Goal: Feedback & Contribution: Contribute content

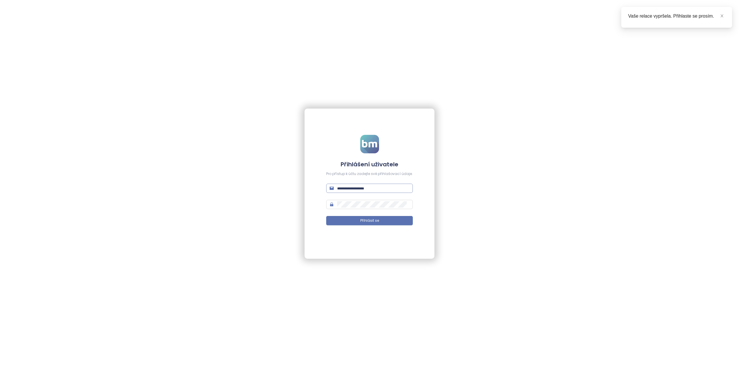
drag, startPoint x: 356, startPoint y: 188, endPoint x: 362, endPoint y: 189, distance: 6.5
click at [356, 188] on input "text" at bounding box center [373, 188] width 72 height 6
type input "**********"
drag, startPoint x: 354, startPoint y: 219, endPoint x: 353, endPoint y: 221, distance: 3.0
click at [354, 219] on button "Přihlásit se" at bounding box center [369, 220] width 87 height 9
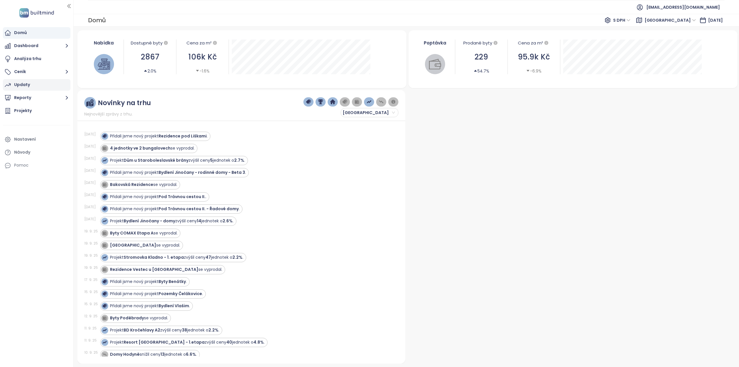
click at [37, 84] on div "Updaty" at bounding box center [37, 85] width 68 height 12
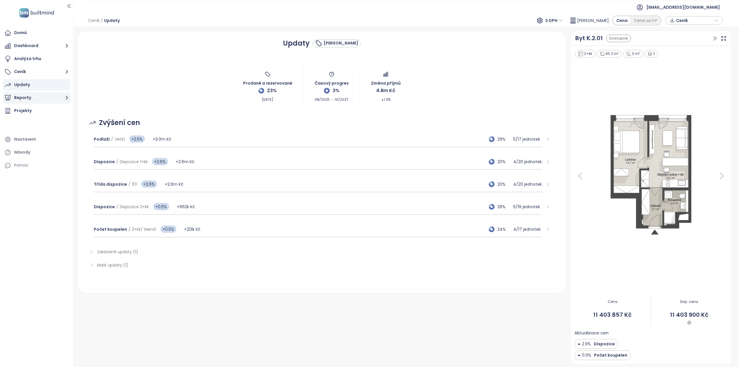
click at [39, 98] on button "Reporty" at bounding box center [37, 98] width 68 height 12
drag, startPoint x: 25, startPoint y: 175, endPoint x: 28, endPoint y: 179, distance: 5.0
click at [25, 176] on div "Projekty" at bounding box center [23, 176] width 18 height 7
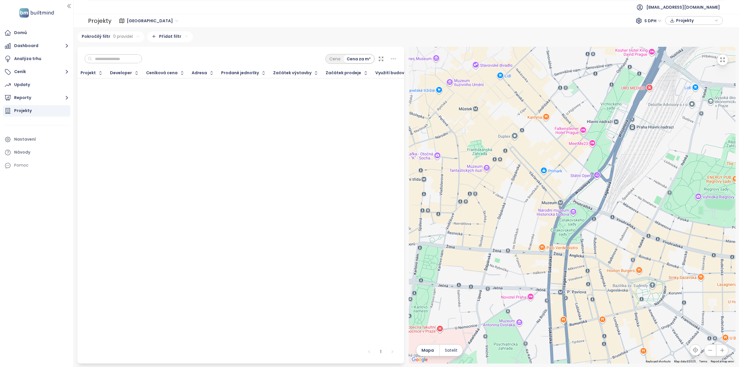
click at [148, 20] on span "[GEOGRAPHIC_DATA]" at bounding box center [152, 20] width 51 height 9
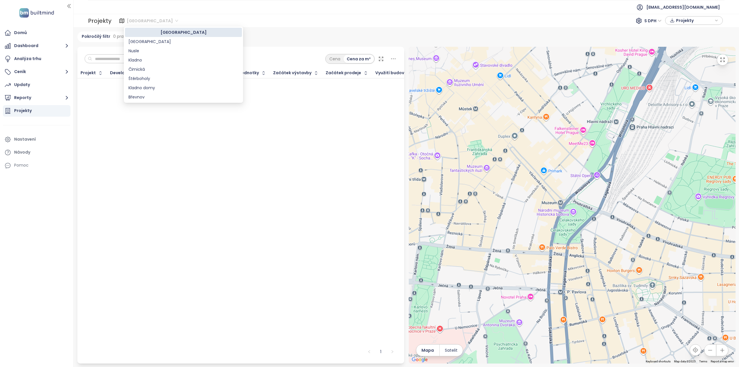
click at [148, 19] on span "[GEOGRAPHIC_DATA]" at bounding box center [152, 20] width 51 height 9
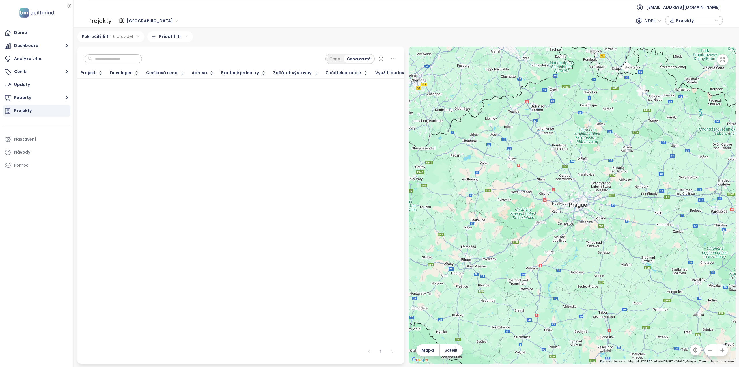
click at [148, 20] on span "[GEOGRAPHIC_DATA]" at bounding box center [152, 20] width 51 height 9
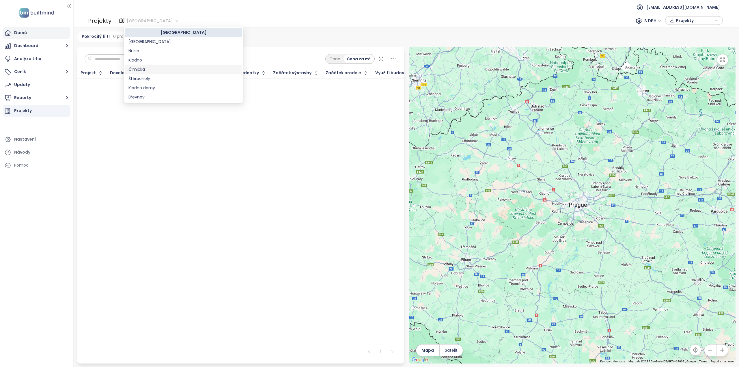
click at [29, 35] on div "Domů" at bounding box center [37, 33] width 68 height 12
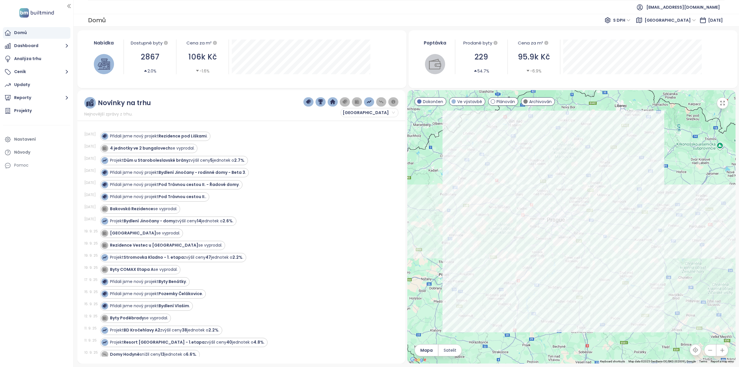
drag, startPoint x: 650, startPoint y: 291, endPoint x: 633, endPoint y: 283, distance: 18.5
click at [634, 284] on div at bounding box center [571, 226] width 328 height 273
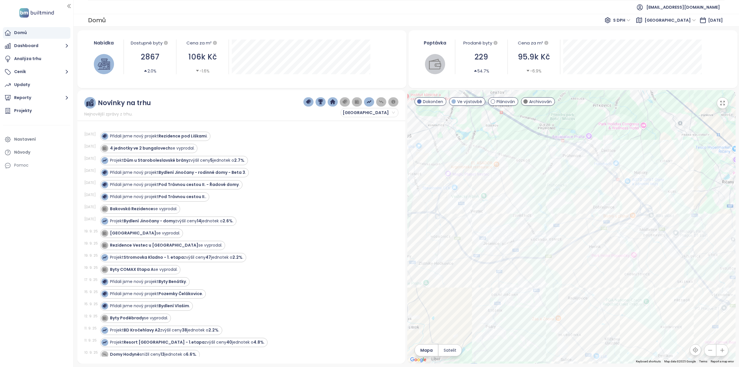
drag, startPoint x: 472, startPoint y: 211, endPoint x: 534, endPoint y: 249, distance: 73.0
click at [534, 249] on div at bounding box center [571, 226] width 328 height 273
click at [428, 101] on span "Dokončen" at bounding box center [433, 101] width 20 height 6
click at [424, 102] on span "Dokončen" at bounding box center [433, 101] width 20 height 6
click at [502, 102] on span "Plánován" at bounding box center [505, 101] width 18 height 6
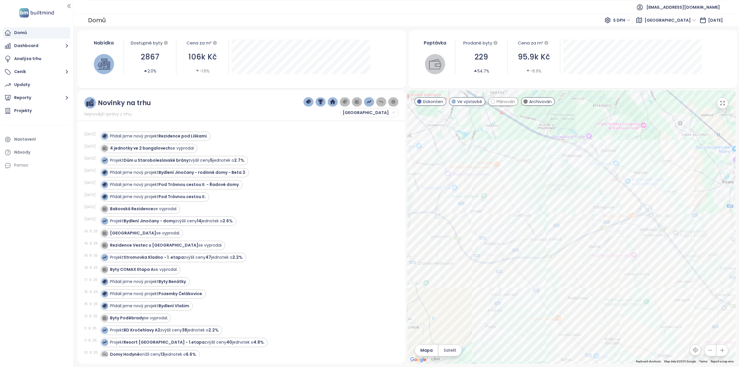
click at [499, 101] on span "Plánován" at bounding box center [505, 101] width 18 height 6
click at [474, 102] on span "Ve výstavbě" at bounding box center [469, 101] width 25 height 6
click at [469, 102] on span "Ve výstavbě" at bounding box center [469, 101] width 25 height 6
click at [513, 231] on div "Byty Jesenice" at bounding box center [571, 226] width 328 height 273
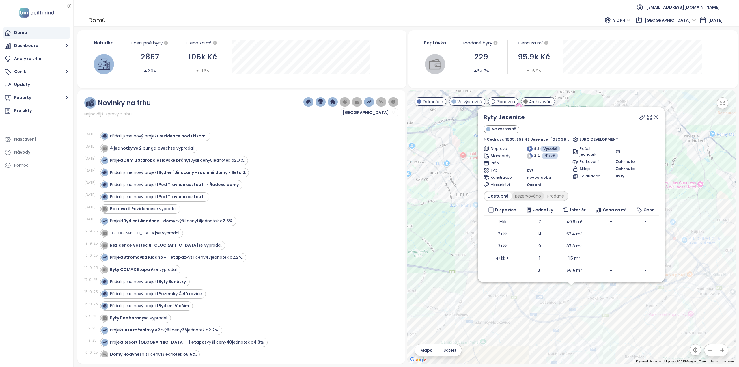
click at [531, 196] on div "Rezervováno" at bounding box center [528, 196] width 32 height 8
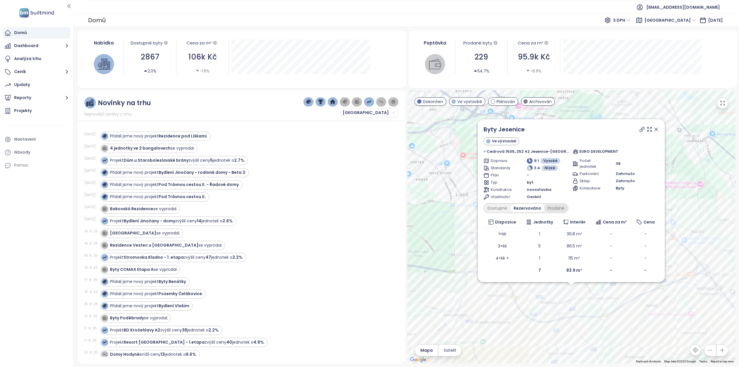
click at [559, 210] on div "Prodané" at bounding box center [555, 208] width 23 height 8
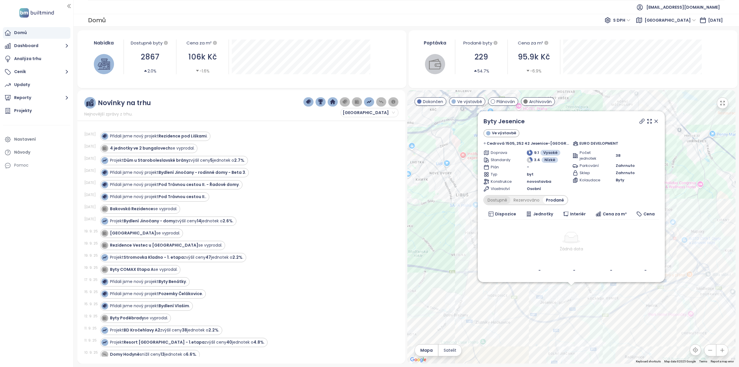
click at [510, 199] on div "Dostupné" at bounding box center [497, 200] width 26 height 8
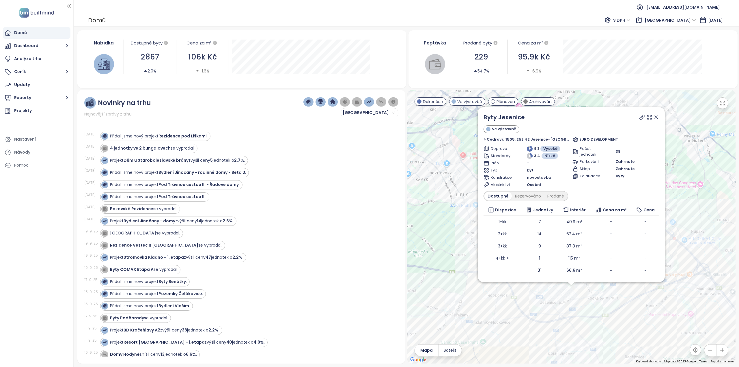
click at [654, 117] on icon at bounding box center [655, 117] width 3 height 3
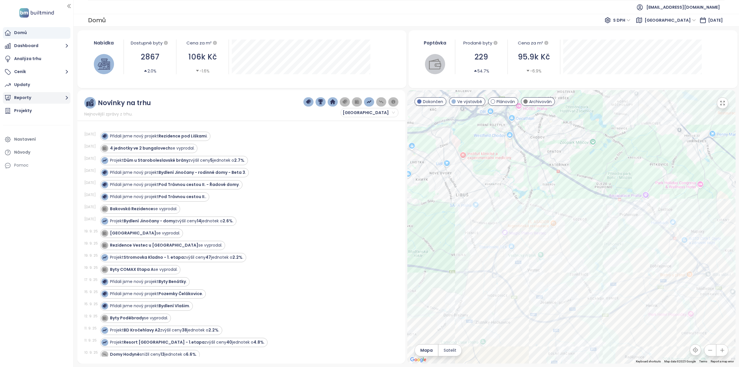
click at [45, 96] on button "Reporty" at bounding box center [37, 98] width 68 height 12
click at [37, 110] on div "Přidat report" at bounding box center [30, 110] width 25 height 7
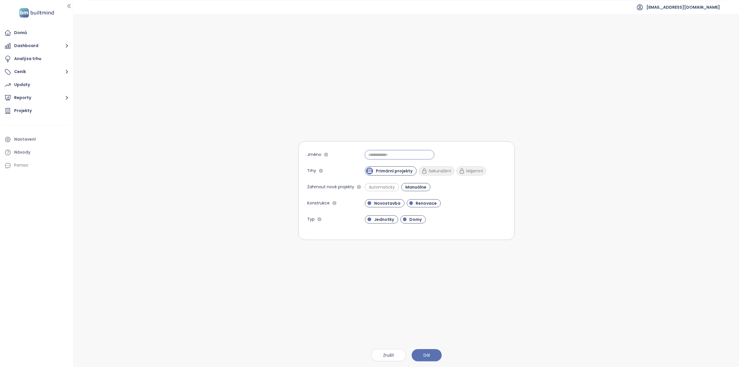
click at [403, 152] on input "Jméno" at bounding box center [399, 154] width 69 height 9
type input "**********"
click at [392, 186] on span "Automaticky" at bounding box center [382, 187] width 32 height 6
click at [416, 203] on span "Renovace" at bounding box center [426, 203] width 27 height 6
click at [428, 353] on span "Dál" at bounding box center [426, 355] width 6 height 6
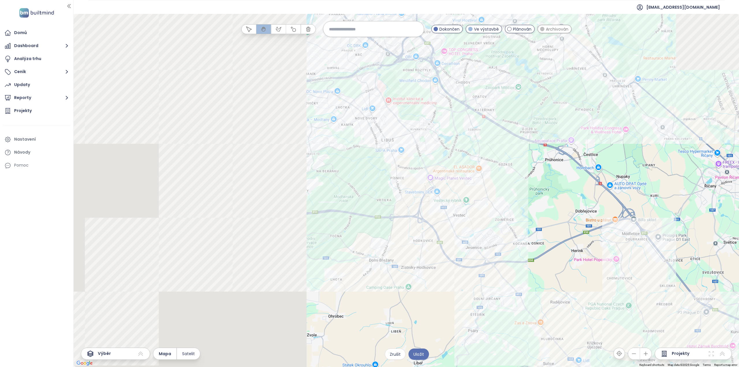
click at [496, 31] on span "Ve výstavbě" at bounding box center [486, 29] width 25 height 6
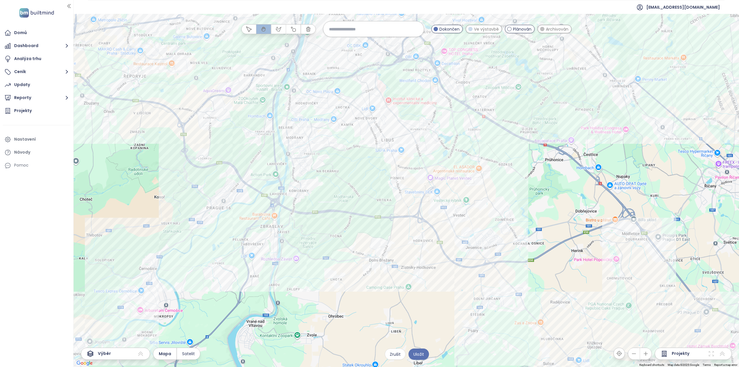
click at [488, 30] on span "Ve výstavbě" at bounding box center [486, 29] width 25 height 6
click at [446, 29] on span "Dokončen" at bounding box center [449, 29] width 20 height 6
click at [445, 28] on span "Dokončen" at bounding box center [449, 29] width 20 height 6
click at [510, 29] on span at bounding box center [509, 29] width 4 height 4
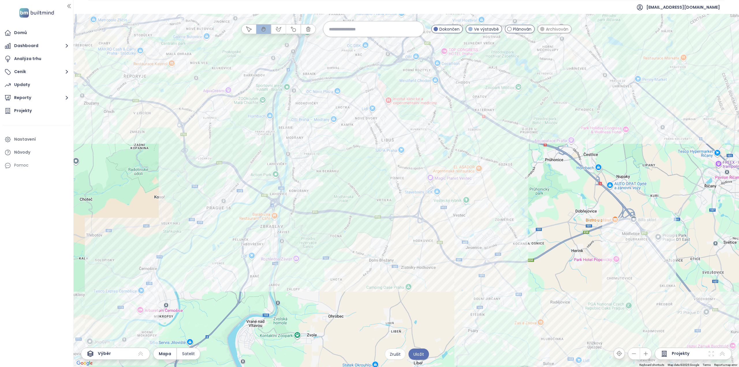
click at [551, 30] on span "Archivován" at bounding box center [557, 29] width 23 height 6
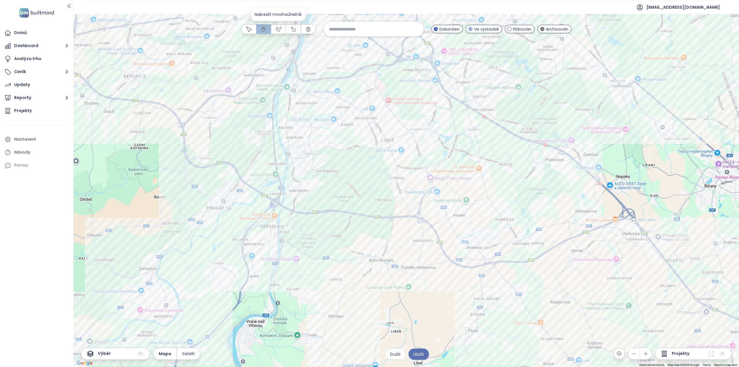
click at [277, 29] on icon "button" at bounding box center [279, 29] width 6 height 6
click at [445, 230] on div at bounding box center [406, 190] width 665 height 353
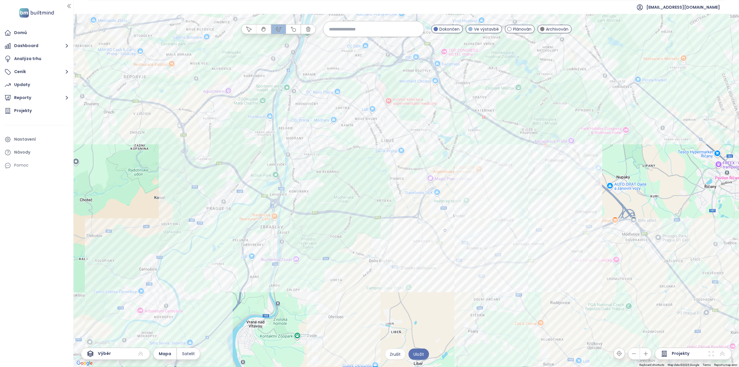
drag, startPoint x: 549, startPoint y: 217, endPoint x: 552, endPoint y: 222, distance: 6.1
click at [549, 217] on div at bounding box center [406, 190] width 665 height 353
drag, startPoint x: 548, startPoint y: 273, endPoint x: 520, endPoint y: 294, distance: 34.7
click at [547, 273] on div at bounding box center [406, 190] width 665 height 353
click at [518, 336] on div at bounding box center [406, 190] width 665 height 353
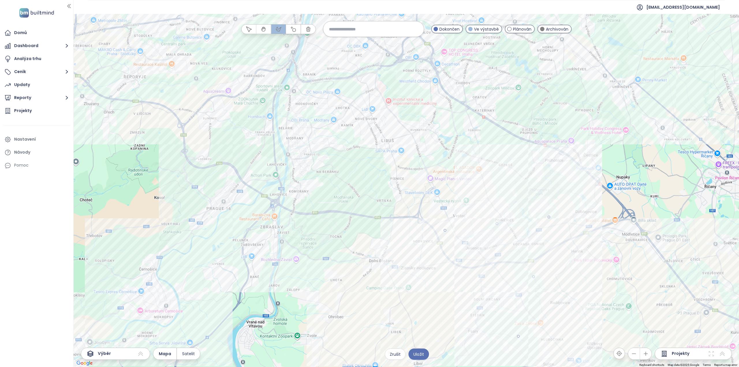
click at [443, 296] on div at bounding box center [406, 190] width 665 height 353
click at [349, 261] on div at bounding box center [406, 190] width 665 height 353
click at [366, 236] on div at bounding box center [406, 190] width 665 height 353
click at [445, 230] on div at bounding box center [406, 190] width 665 height 353
click at [420, 351] on span "Uložit" at bounding box center [418, 354] width 11 height 6
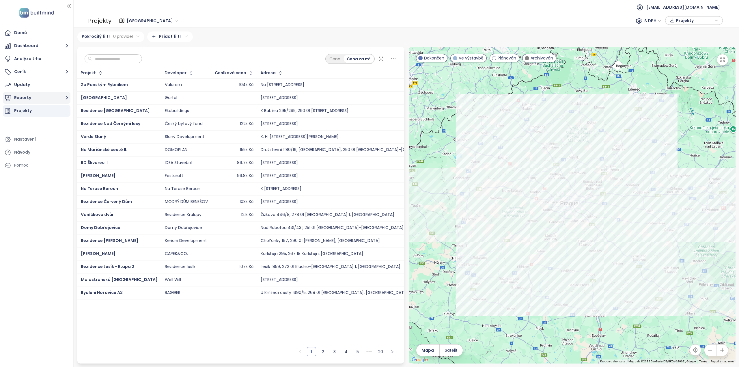
click at [25, 96] on button "Reporty" at bounding box center [37, 98] width 68 height 12
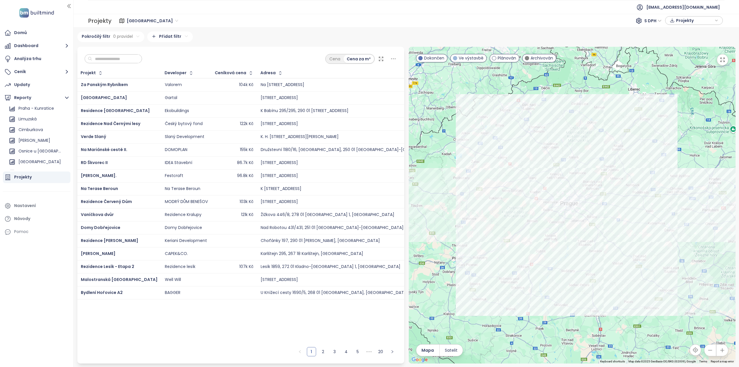
scroll to position [312, 0]
click at [43, 151] on div "Osnice u [GEOGRAPHIC_DATA]" at bounding box center [39, 151] width 43 height 7
